Goal: Find specific page/section: Find specific page/section

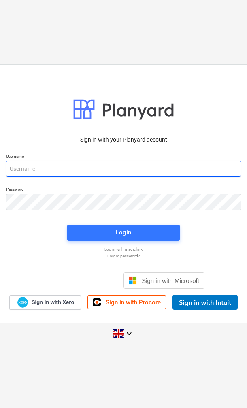
click at [22, 170] on input "email" at bounding box center [123, 169] width 235 height 16
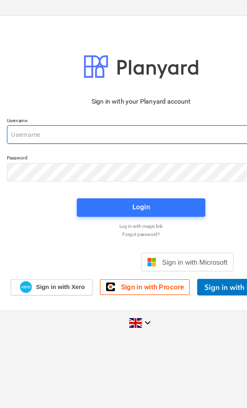
type input "[EMAIL_ADDRESS][DOMAIN_NAME]"
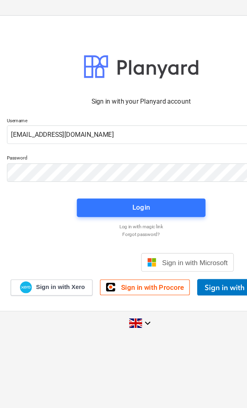
click at [156, 225] on button "Login" at bounding box center [123, 233] width 113 height 16
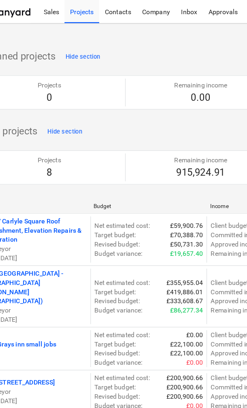
scroll to position [0, 15]
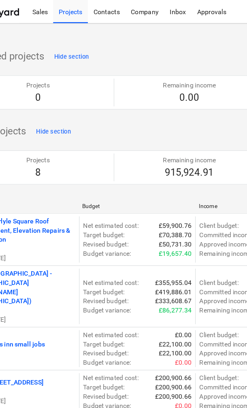
click at [107, 16] on div "Contacts" at bounding box center [123, 10] width 33 height 21
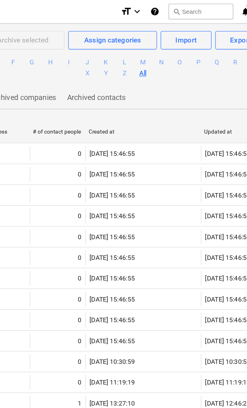
scroll to position [0, 0]
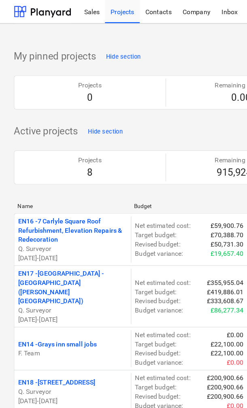
click at [49, 12] on div at bounding box center [37, 10] width 50 height 20
click at [145, 7] on div "Contacts" at bounding box center [138, 10] width 33 height 21
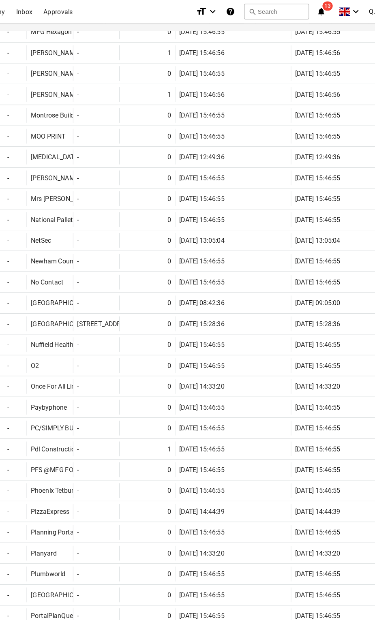
scroll to position [4506, 0]
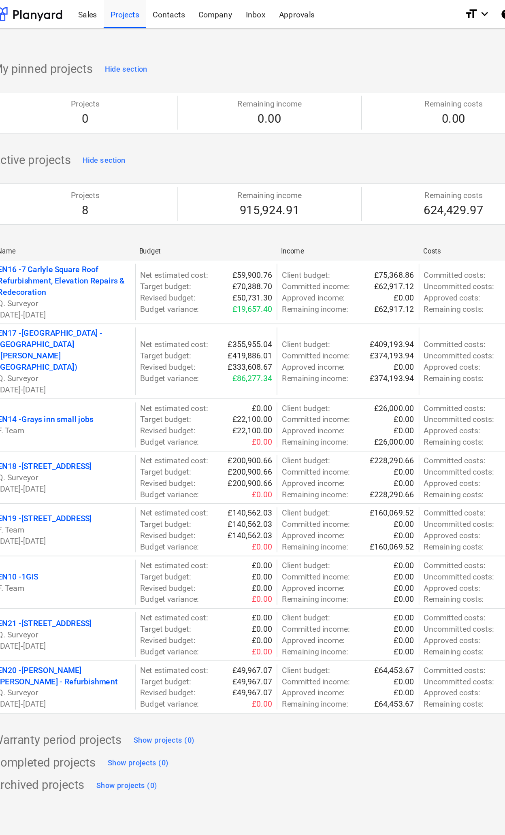
click at [69, 15] on div "Sales" at bounding box center [80, 10] width 23 height 21
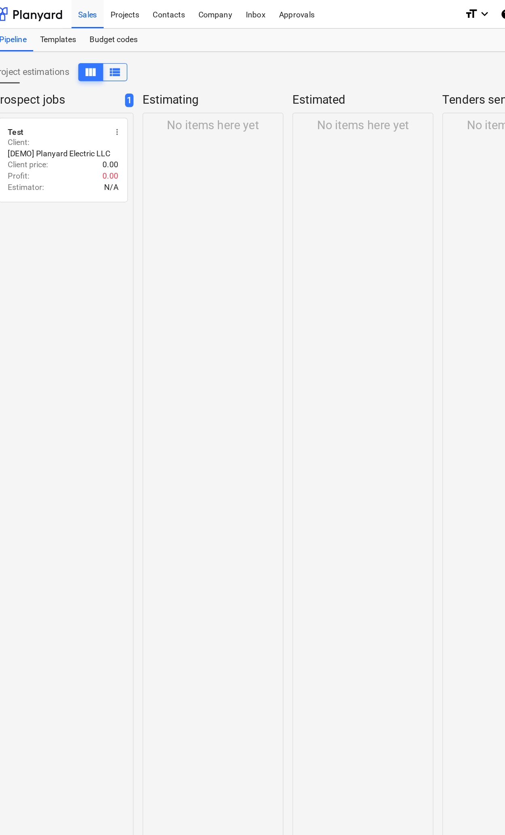
click at [92, 13] on div "Projects" at bounding box center [107, 10] width 30 height 21
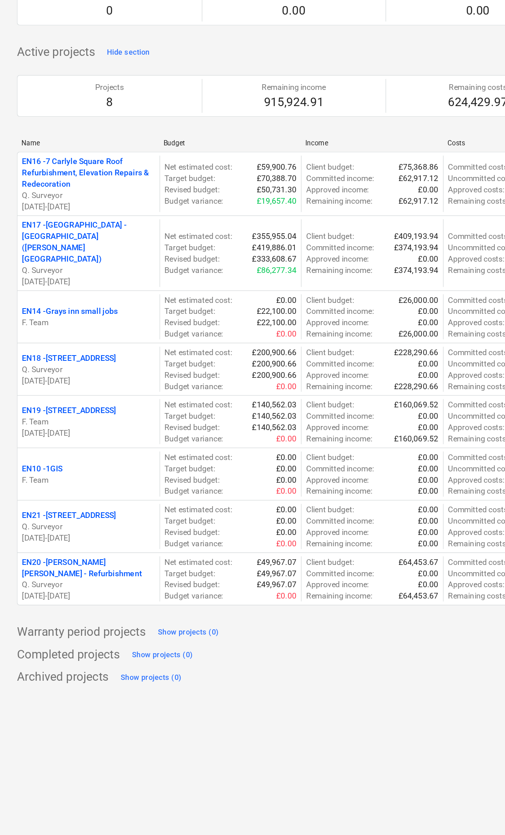
click at [37, 190] on p "EN16 - 7 Carlyle Square Roof Refurbishment, Elevation Repairs & Redecoration" at bounding box center [64, 202] width 96 height 24
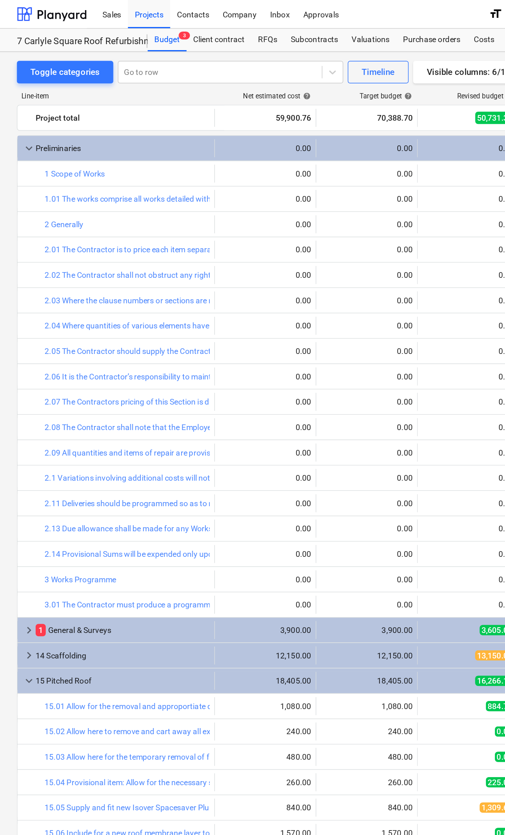
click at [273, 49] on div "Timeline" at bounding box center [271, 52] width 23 height 11
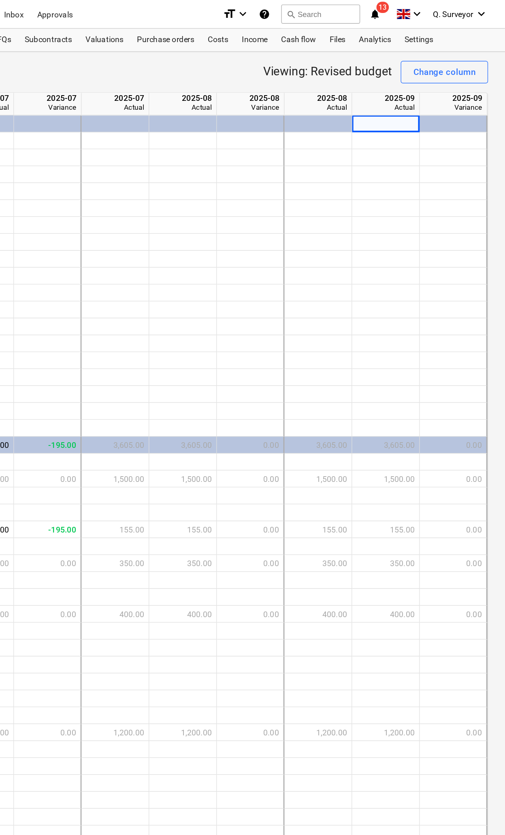
scroll to position [-6, 228]
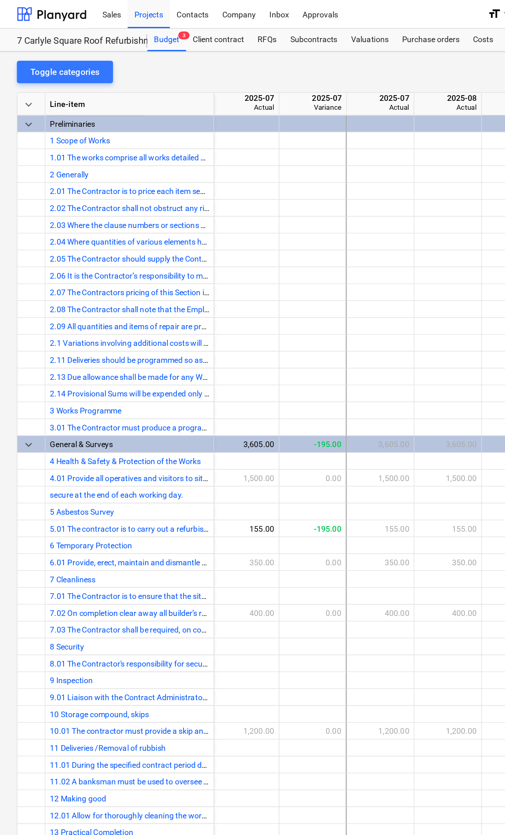
scroll to position [0, 293]
click at [157, 32] on div "Client contract" at bounding box center [157, 29] width 47 height 16
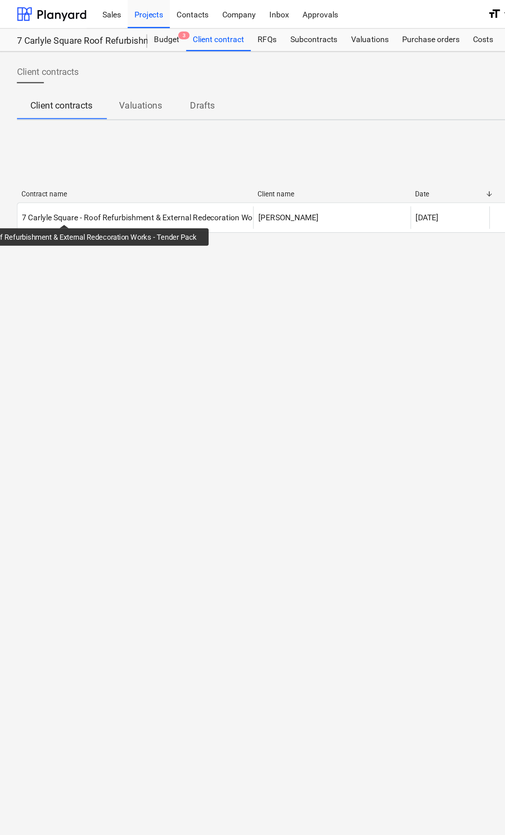
click at [47, 154] on div "7 Carlyle Square - Roof Refurbishment & External Redecoration Works - Tender Pa…" at bounding box center [120, 157] width 209 height 6
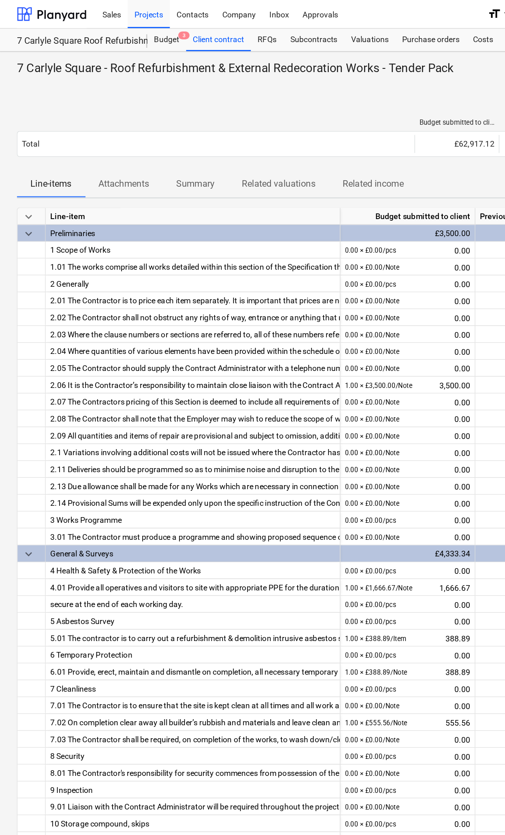
click at [189, 27] on div "RFQs" at bounding box center [192, 29] width 23 height 16
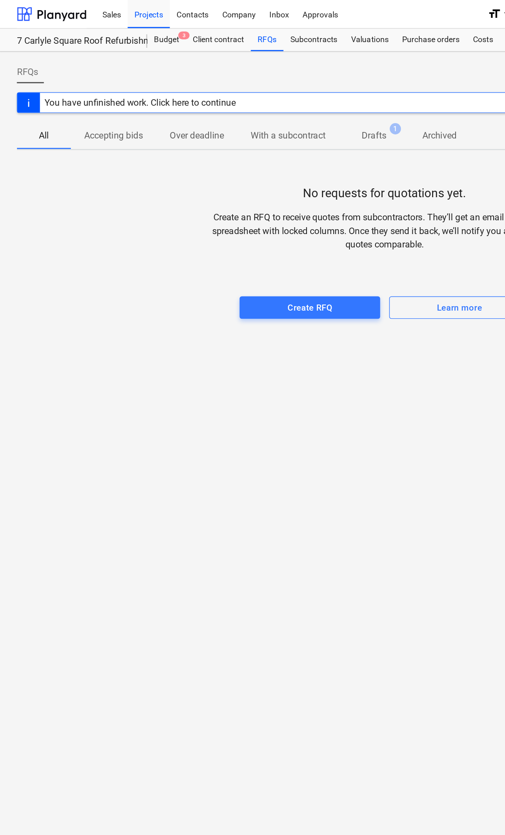
click at [223, 34] on div "Subcontracts" at bounding box center [226, 29] width 44 height 16
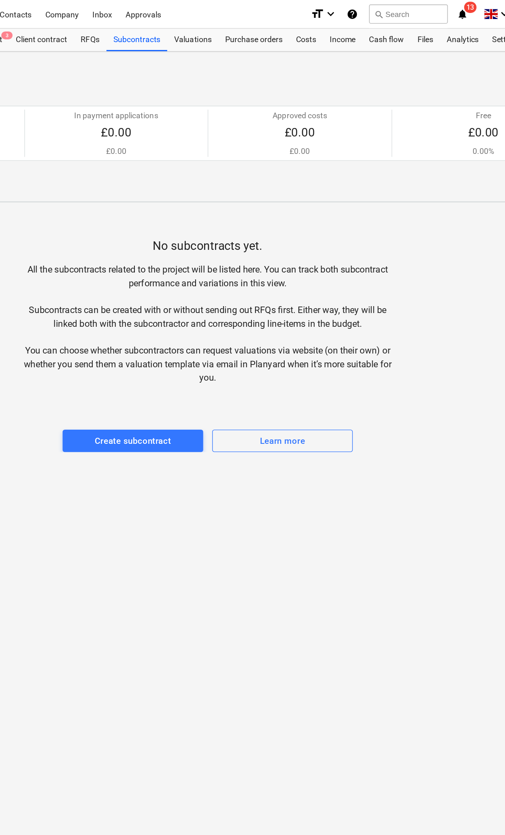
click at [248, 34] on div "Valuations" at bounding box center [266, 29] width 37 height 16
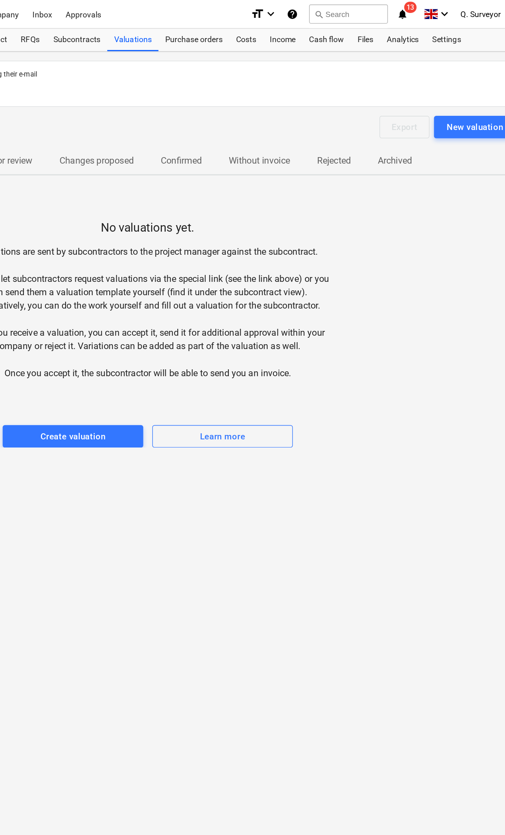
scroll to position [0, 43]
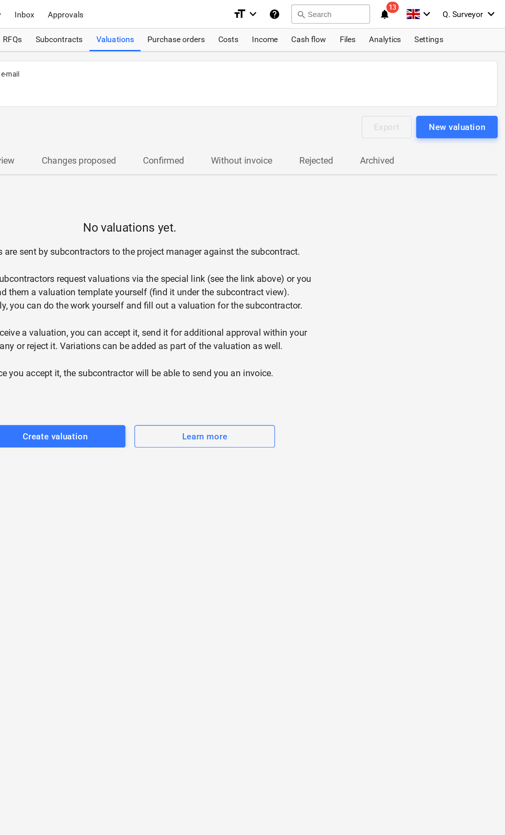
click at [242, 32] on div "Purchase orders" at bounding box center [267, 29] width 51 height 16
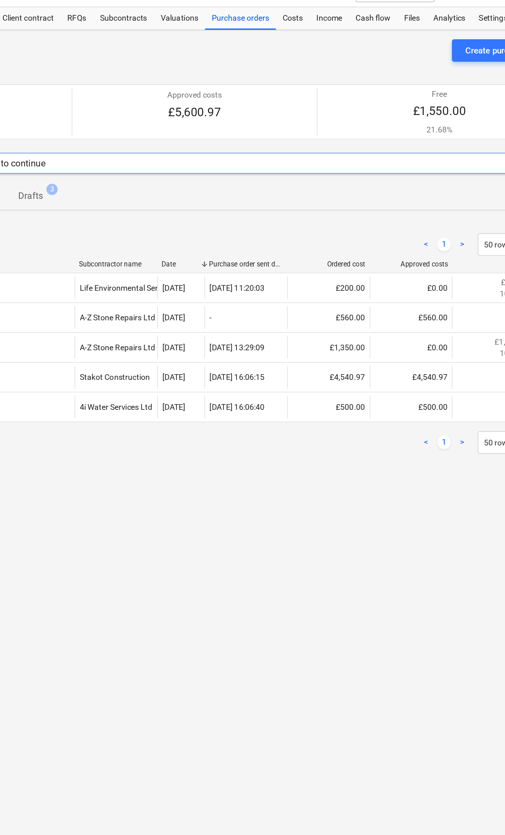
scroll to position [0, 49]
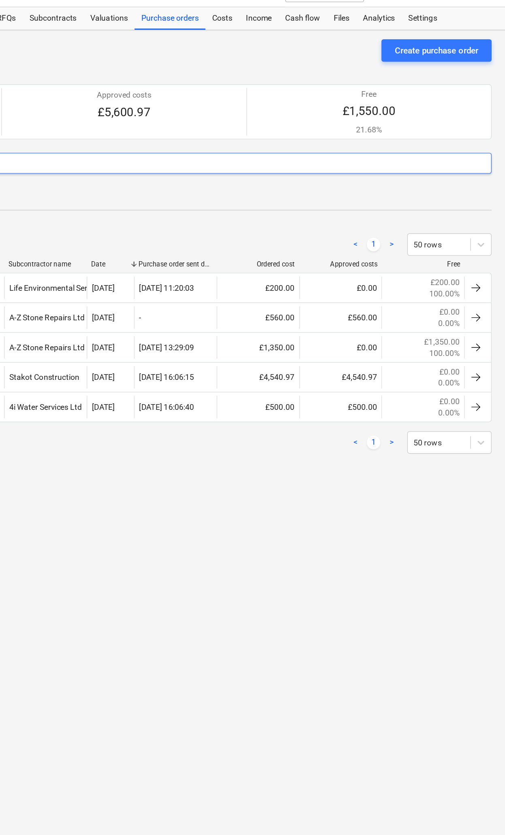
click at [287, 21] on div "Costs" at bounding box center [299, 29] width 24 height 16
